Goal: Task Accomplishment & Management: Use online tool/utility

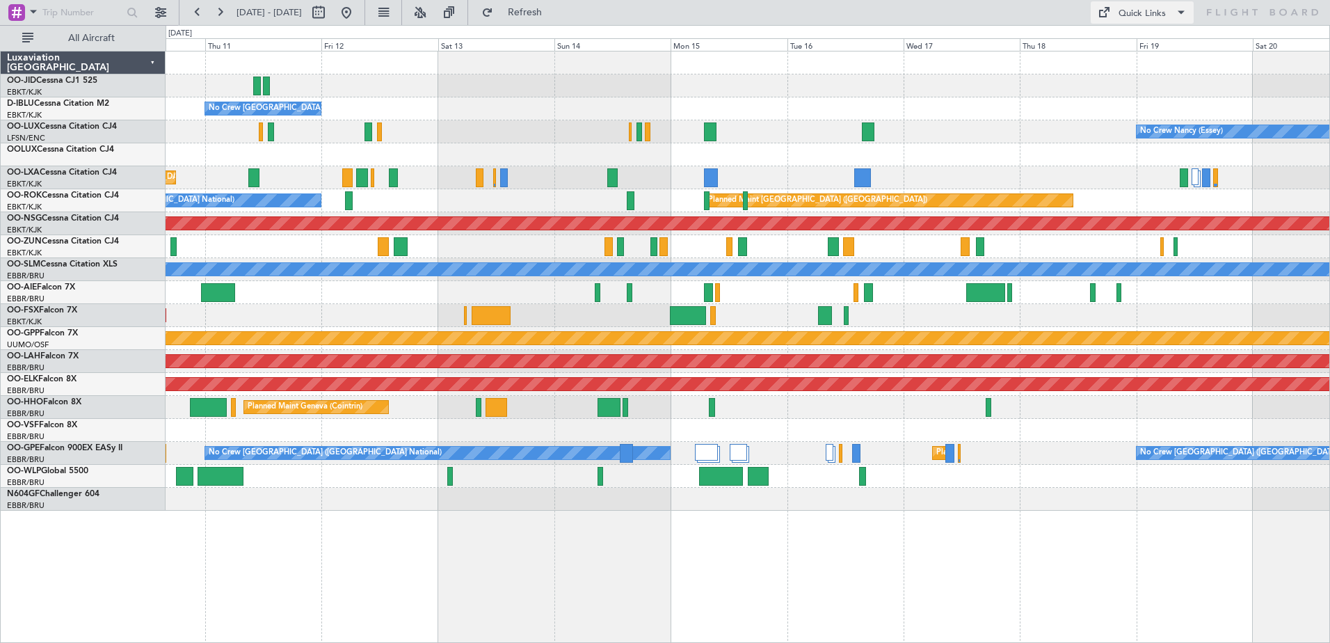
click at [1153, 12] on div "Quick Links" at bounding box center [1142, 14] width 47 height 14
click at [1124, 47] on button "Trip Builder" at bounding box center [1143, 45] width 104 height 33
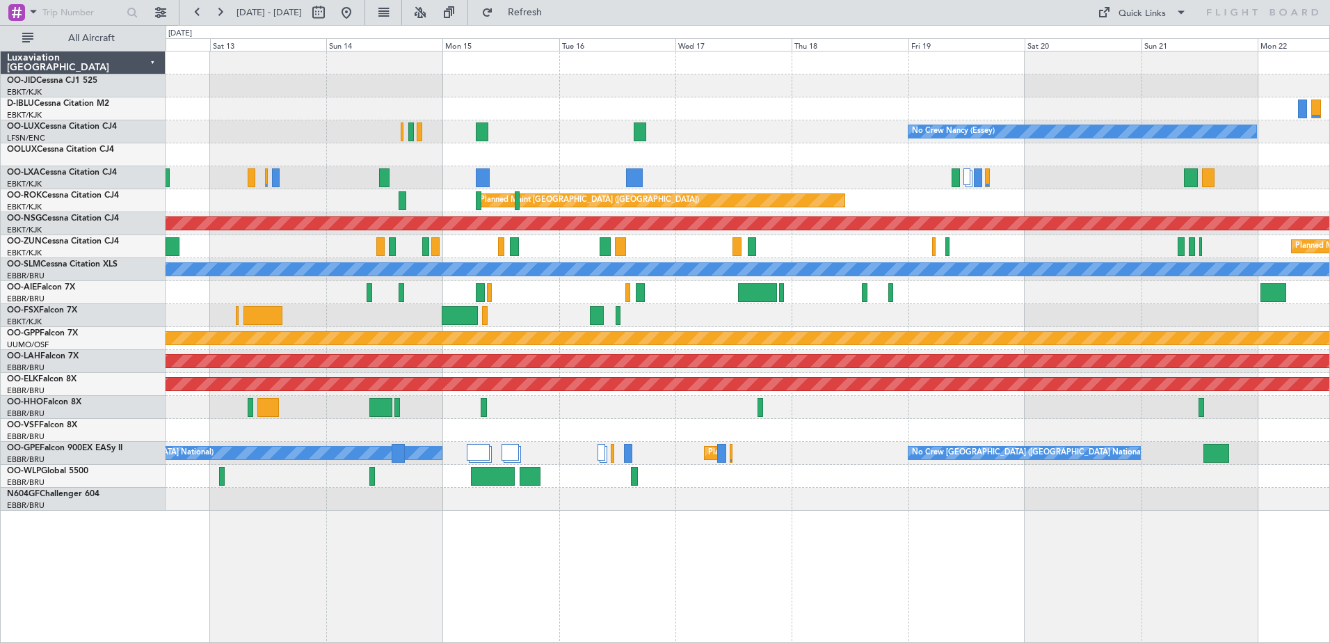
click at [950, 202] on div "No Crew [GEOGRAPHIC_DATA] ([GEOGRAPHIC_DATA] National) No Crew [PERSON_NAME] ([…" at bounding box center [748, 280] width 1164 height 459
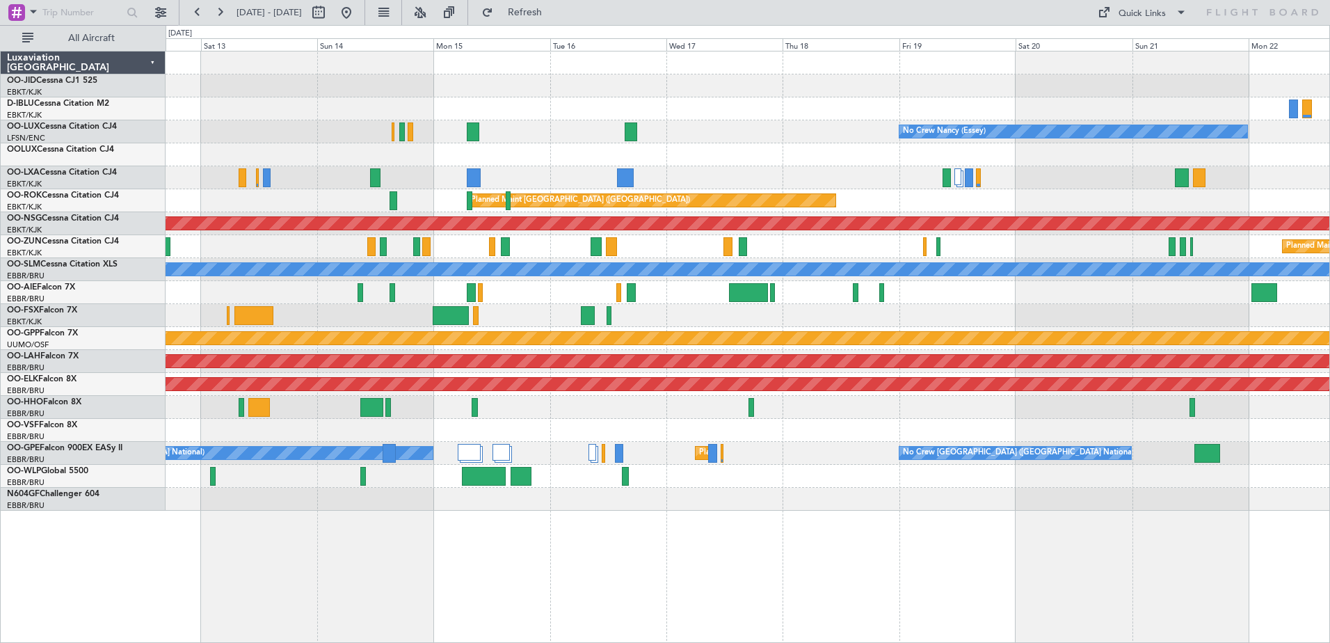
click at [465, 356] on div "No Crew [GEOGRAPHIC_DATA] ([GEOGRAPHIC_DATA] National) No Crew [PERSON_NAME] ([…" at bounding box center [748, 280] width 1164 height 459
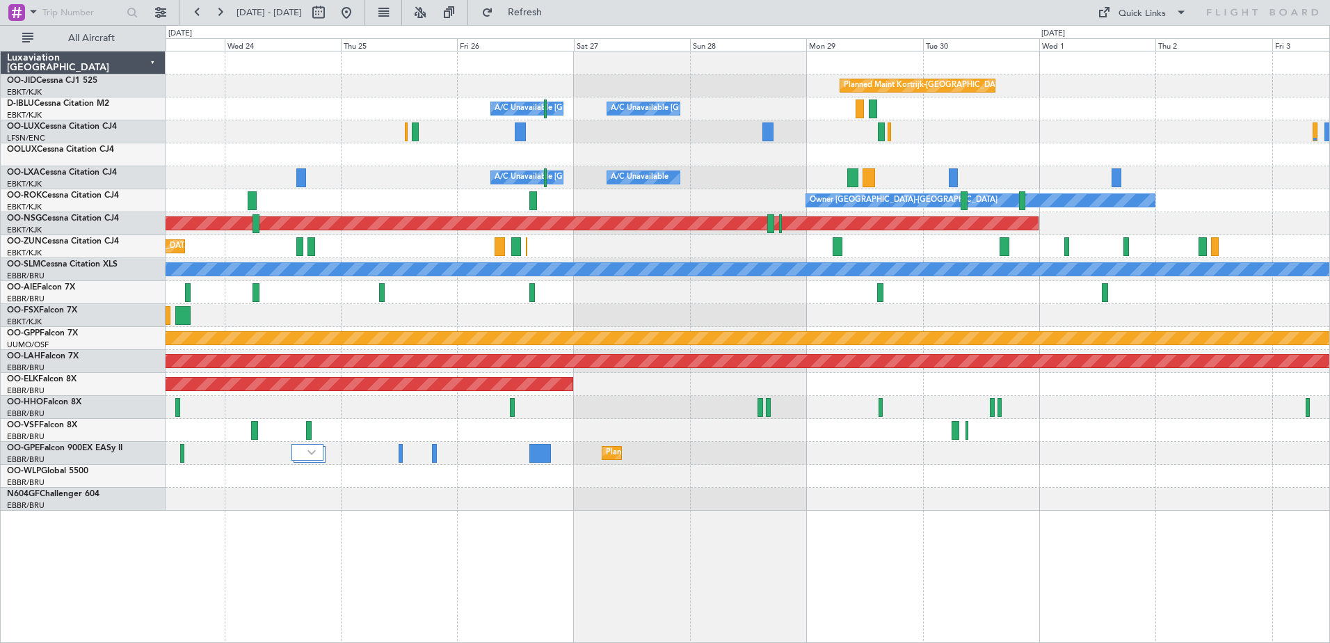
click at [470, 311] on div "Planned Maint Kortrijk-[GEOGRAPHIC_DATA] A/C Unavailable [GEOGRAPHIC_DATA] ([GE…" at bounding box center [748, 280] width 1164 height 459
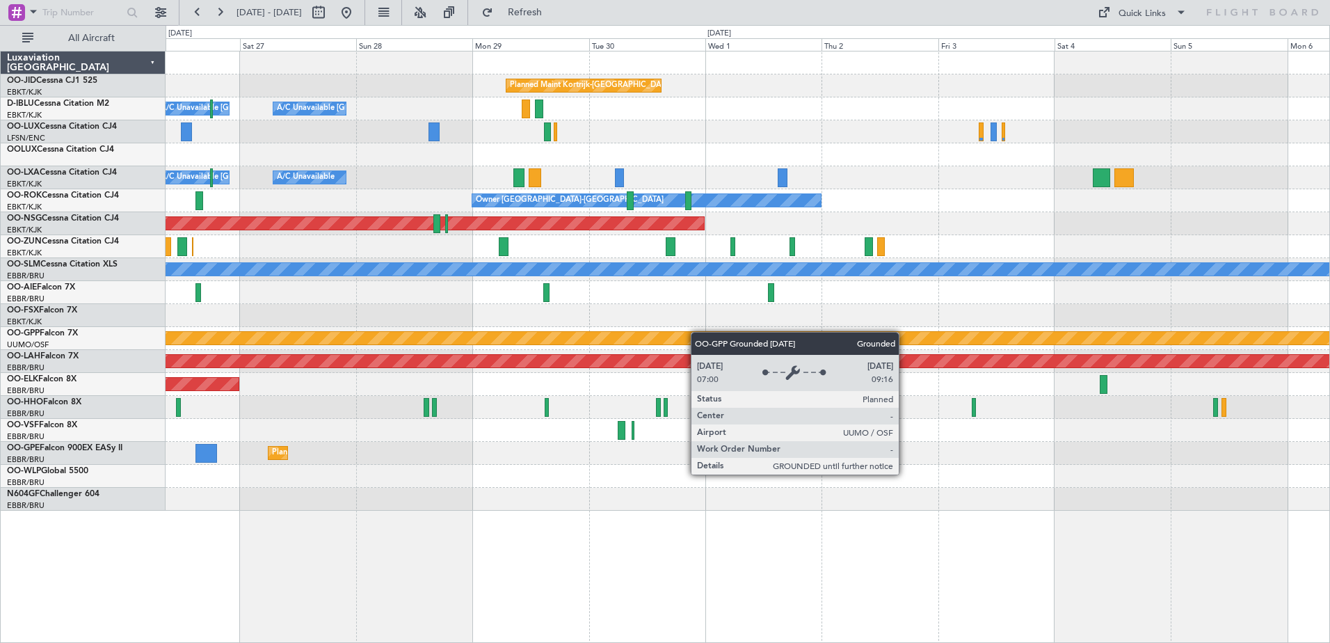
click at [671, 335] on div "Planned Maint Kortrijk-[GEOGRAPHIC_DATA] A/C Unavailable [GEOGRAPHIC_DATA] ([GE…" at bounding box center [748, 280] width 1164 height 459
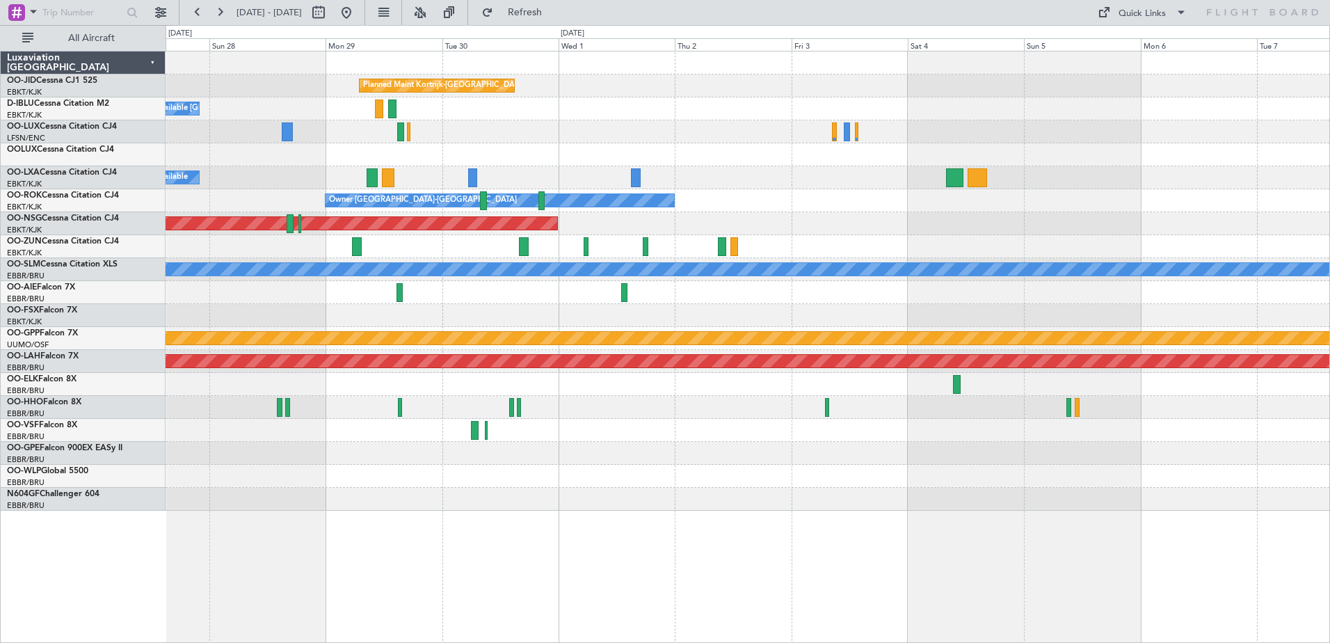
click at [916, 296] on div "Planned Maint Kortrijk-[GEOGRAPHIC_DATA] A/C Unavailable [GEOGRAPHIC_DATA]-[GEO…" at bounding box center [748, 280] width 1164 height 459
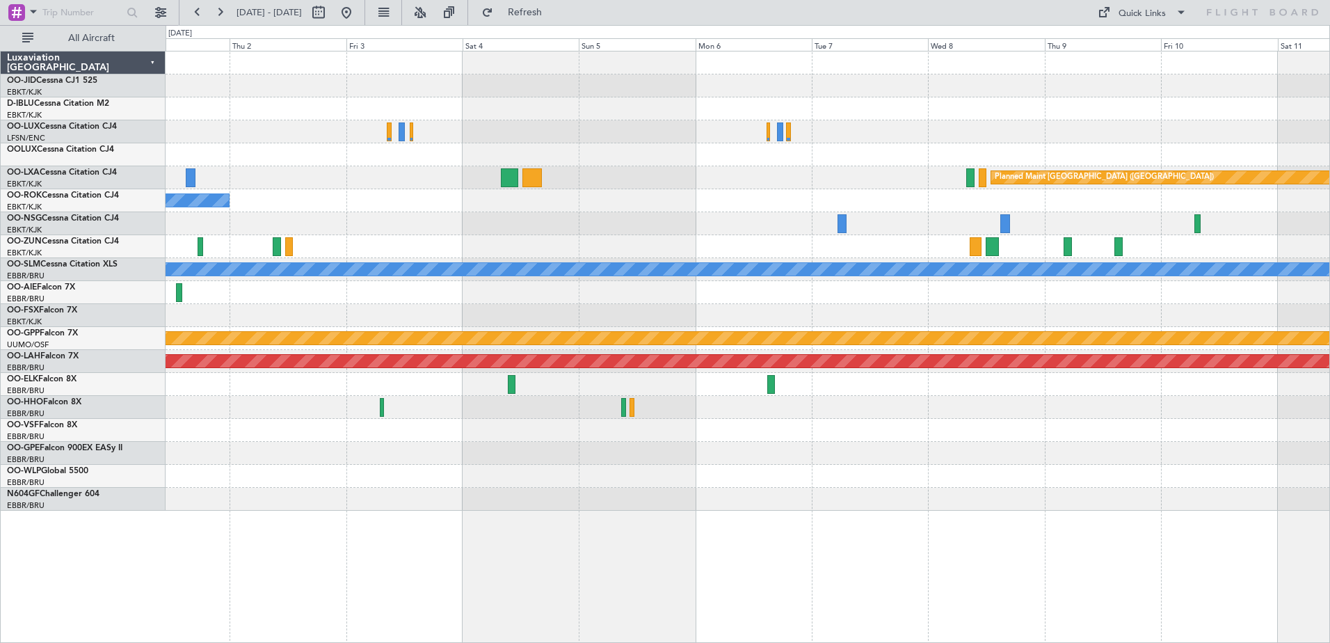
click at [859, 397] on div "Planned Maint Kortrijk-[GEOGRAPHIC_DATA] Planned Maint [GEOGRAPHIC_DATA] ([GEOG…" at bounding box center [748, 280] width 1164 height 459
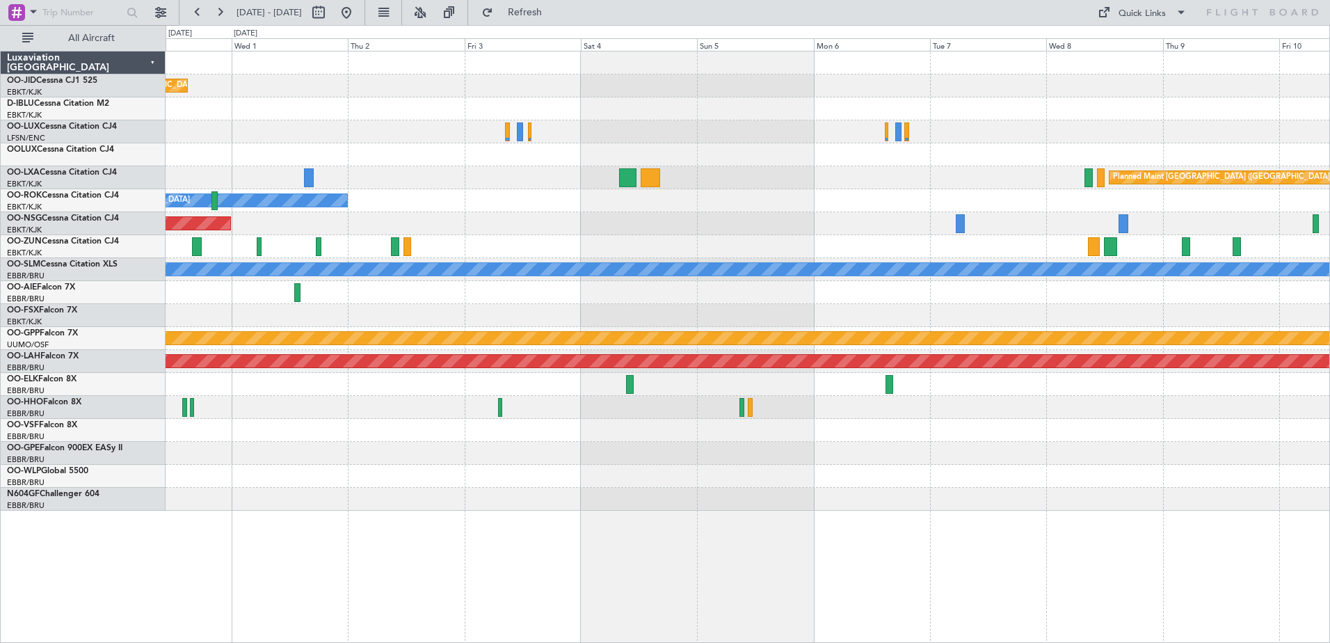
click at [1329, 404] on div "Planned Maint Kortrijk-[GEOGRAPHIC_DATA] Planned Maint [GEOGRAPHIC_DATA] ([GEOG…" at bounding box center [748, 280] width 1164 height 459
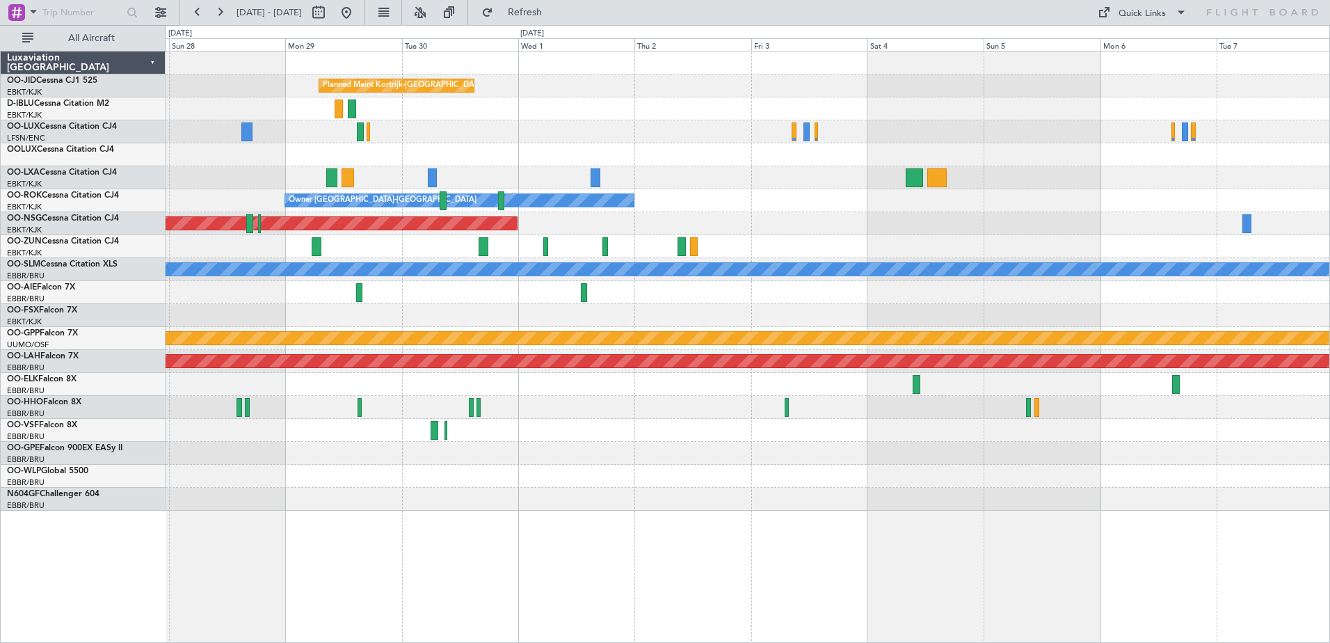
click at [1263, 414] on div "Planned Maint Kortrijk-[GEOGRAPHIC_DATA] A/C Unavailable [GEOGRAPHIC_DATA] ([GE…" at bounding box center [748, 280] width 1164 height 459
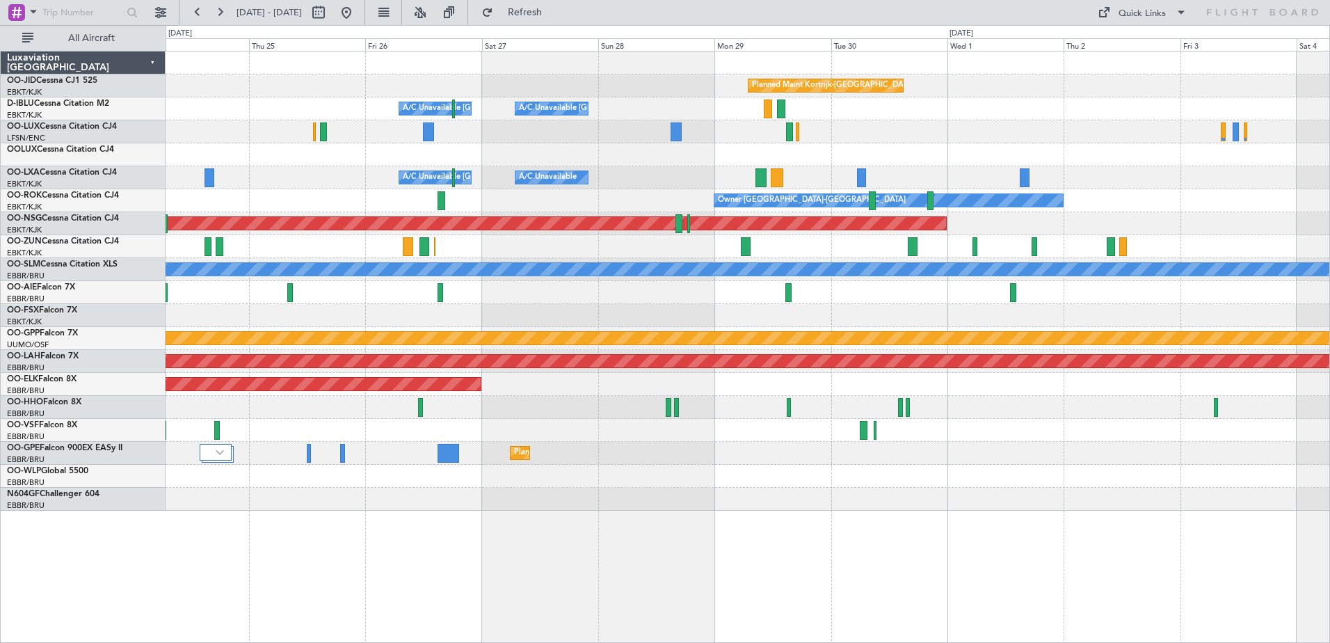
click at [1234, 427] on div "Planned Maint Kortrijk-[GEOGRAPHIC_DATA] A/C Unavailable [GEOGRAPHIC_DATA]-[GEO…" at bounding box center [748, 280] width 1164 height 459
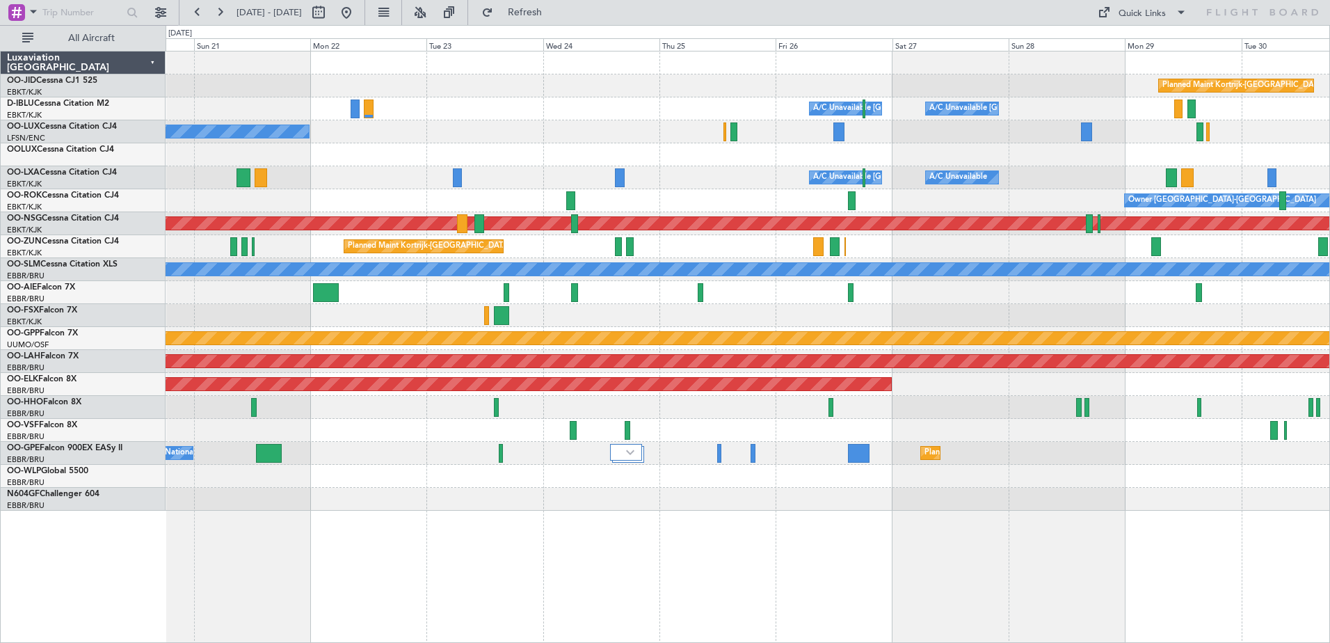
click at [1302, 437] on div "Planned Maint Kortrijk-[GEOGRAPHIC_DATA] A/C Unavailable [GEOGRAPHIC_DATA]-[GEO…" at bounding box center [748, 280] width 1164 height 459
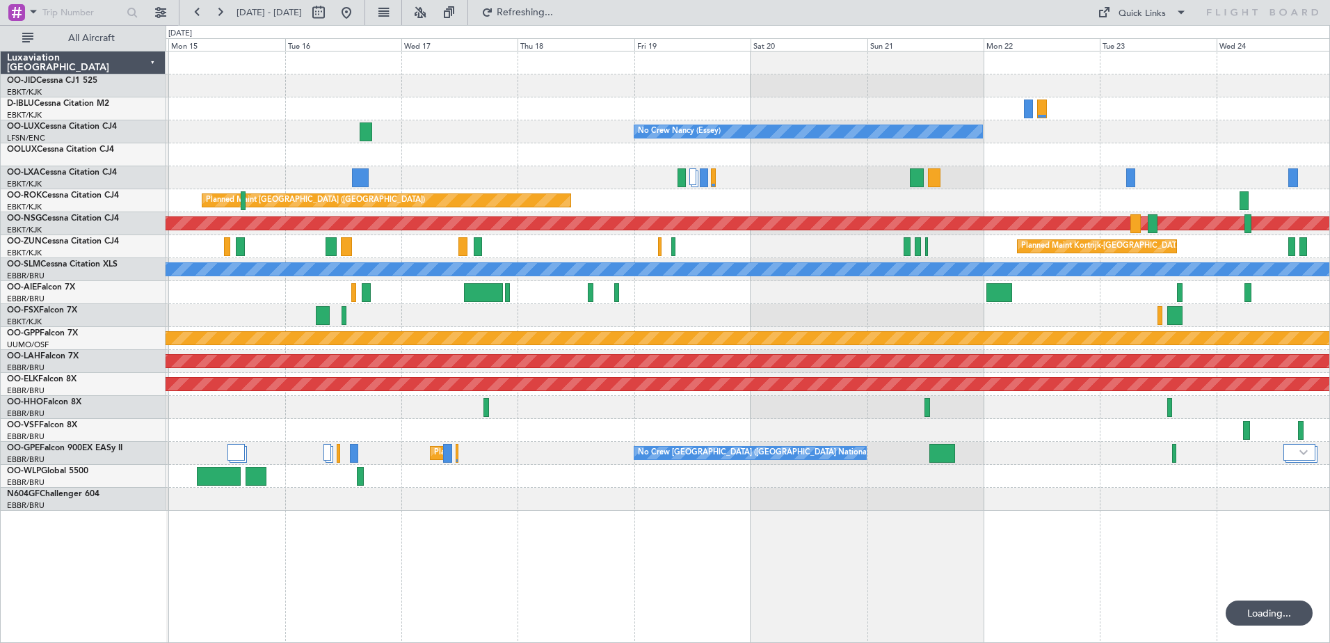
click at [1171, 470] on div "A/C Unavailable [GEOGRAPHIC_DATA] ([GEOGRAPHIC_DATA] National) A/C Unavailable …" at bounding box center [748, 280] width 1164 height 459
